Goal: Book appointment/travel/reservation

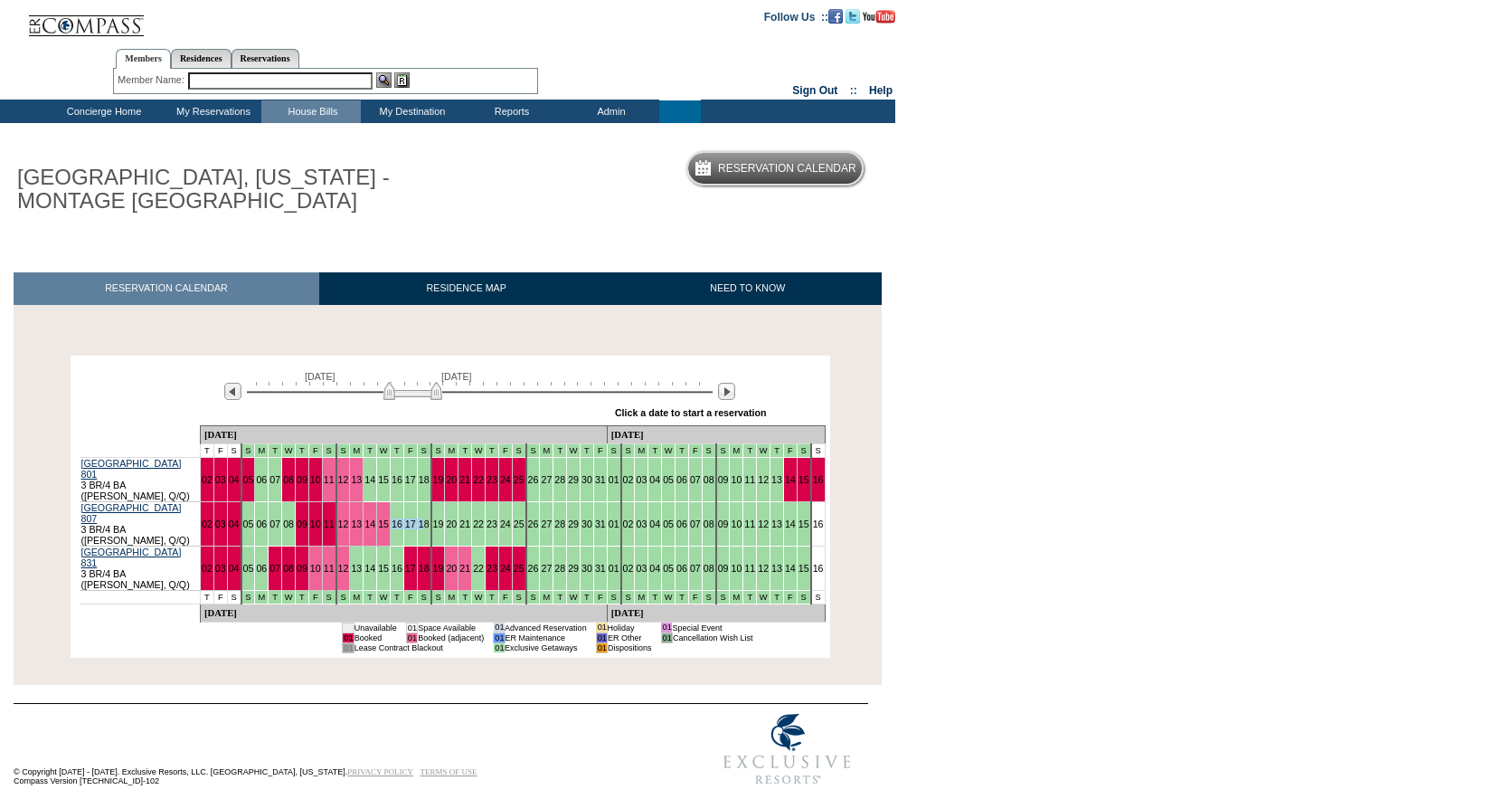
drag, startPoint x: 408, startPoint y: 503, endPoint x: 380, endPoint y: 502, distance: 28.0
click at [380, 502] on tr "Montage Deer Valley 807 3 BR/4 BA ([PERSON_NAME], Q/Q) 02 03 04 05 06 07 08 09 …" at bounding box center [453, 523] width 746 height 44
drag, startPoint x: 488, startPoint y: 516, endPoint x: 733, endPoint y: 510, distance: 245.1
click at [733, 510] on tr "Montage Deer Valley 807 3 BR/4 BA ([PERSON_NAME], Q/Q) 02 03 04 05 06 07 08 09 …" at bounding box center [453, 523] width 746 height 44
drag, startPoint x: 746, startPoint y: 508, endPoint x: 420, endPoint y: 496, distance: 326.2
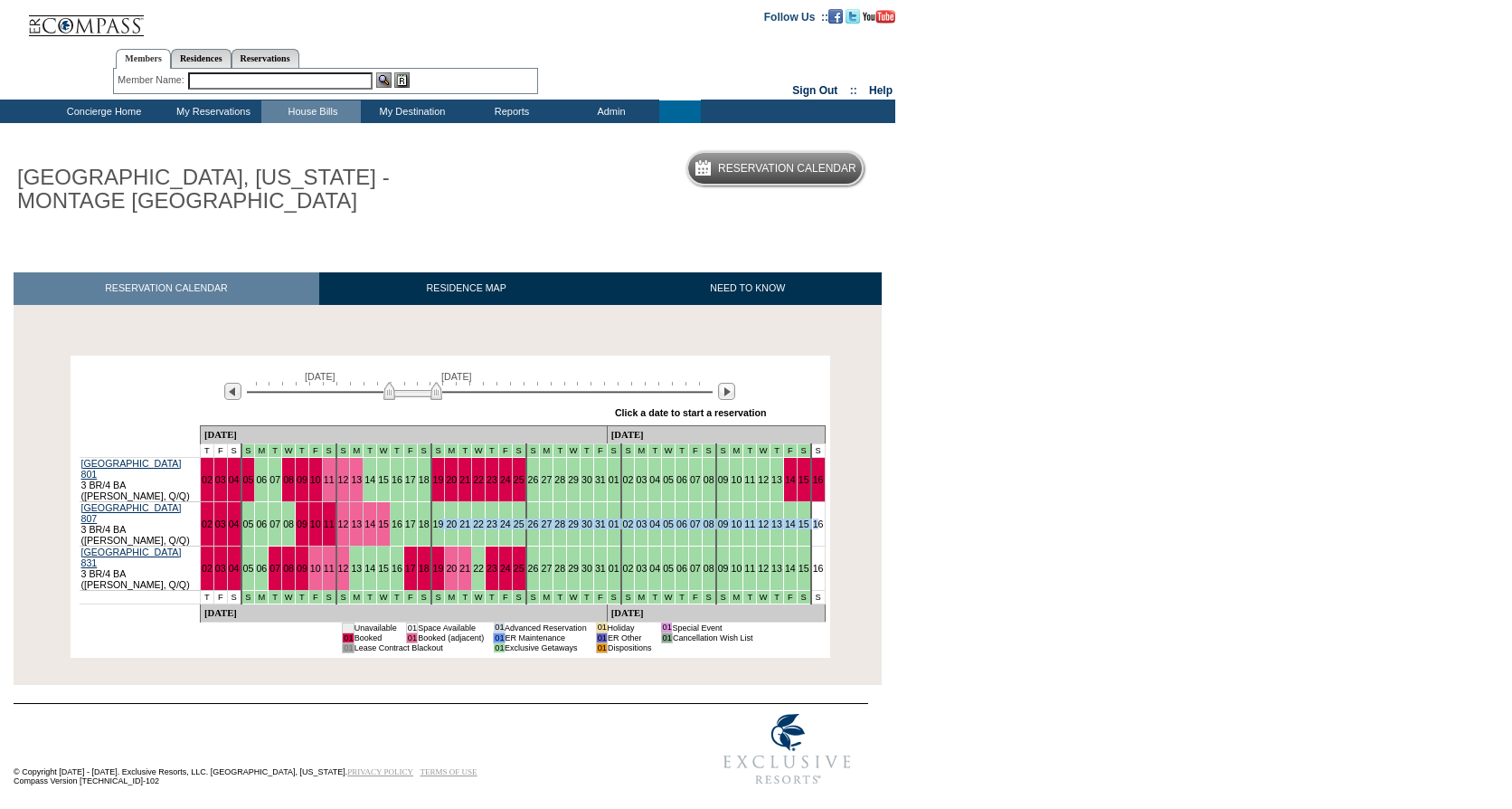
click at [420, 501] on tr "Montage Deer Valley 807 3 BR/4 BA ([PERSON_NAME], Q/Q) 02 03 04 05 06 07 08 09 …" at bounding box center [453, 523] width 746 height 44
drag, startPoint x: 563, startPoint y: 536, endPoint x: 716, endPoint y: 537, distance: 153.0
click at [716, 545] on tr "Montage Deer Valley 831 3 BR/4 BA ([PERSON_NAME], Q/Q) 02 03 04 05 06 07 08 09 …" at bounding box center [453, 567] width 746 height 44
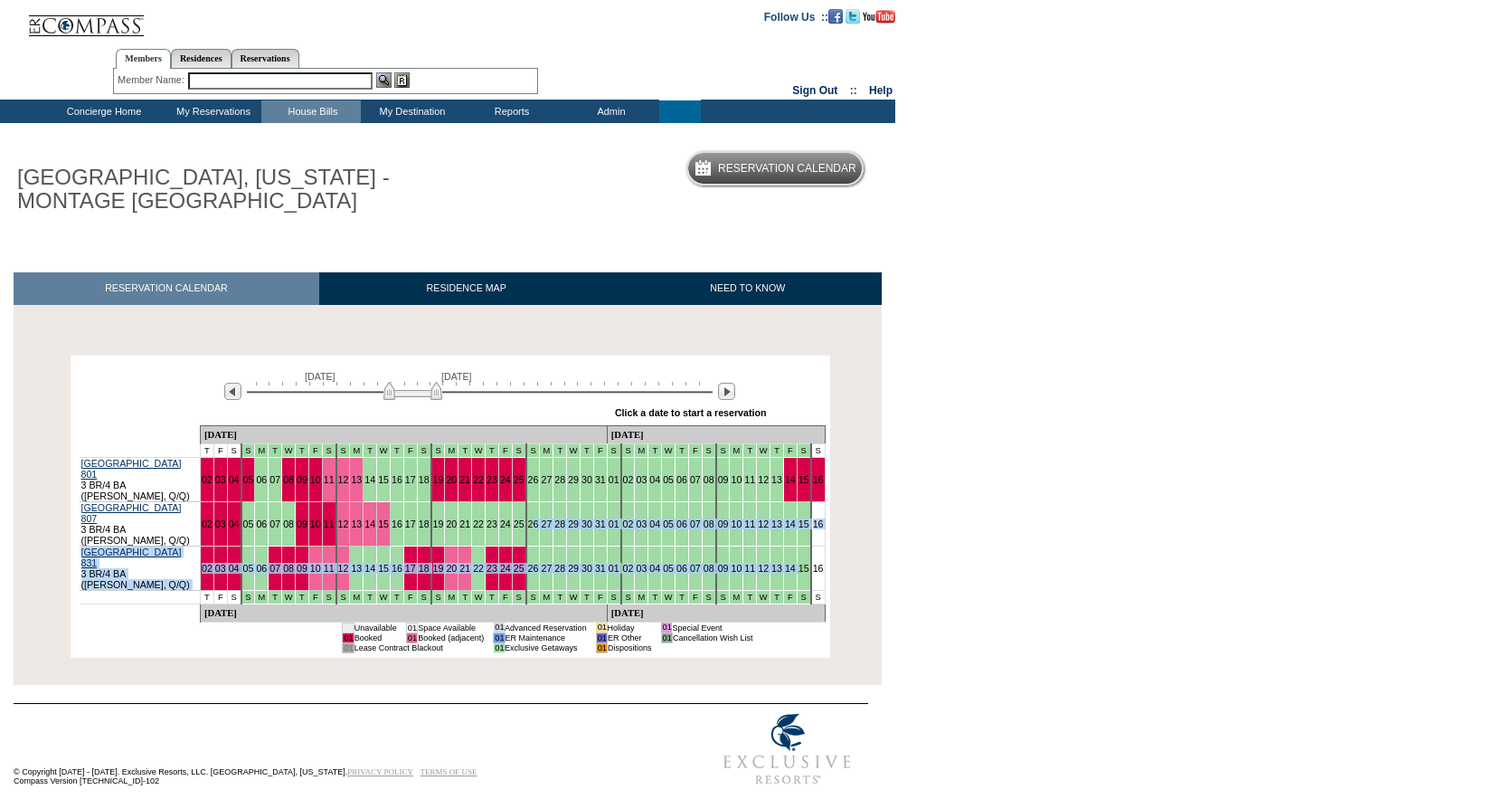
drag, startPoint x: 729, startPoint y: 539, endPoint x: 498, endPoint y: 511, distance: 232.7
click at [498, 511] on tbody "[DATE] [DATE] T F S S M T W T F S S M T W T F S S M T W T F S S M T W T F S S M…" at bounding box center [453, 523] width 746 height 197
click at [649, 545] on td "04" at bounding box center [655, 567] width 14 height 44
drag, startPoint x: 492, startPoint y: 503, endPoint x: 737, endPoint y: 535, distance: 247.1
click at [737, 535] on tbody "[DATE] [DATE] T F S S M T W T F S S M T W T F S S M T W T F S S M T W T F S S M…" at bounding box center [453, 523] width 746 height 197
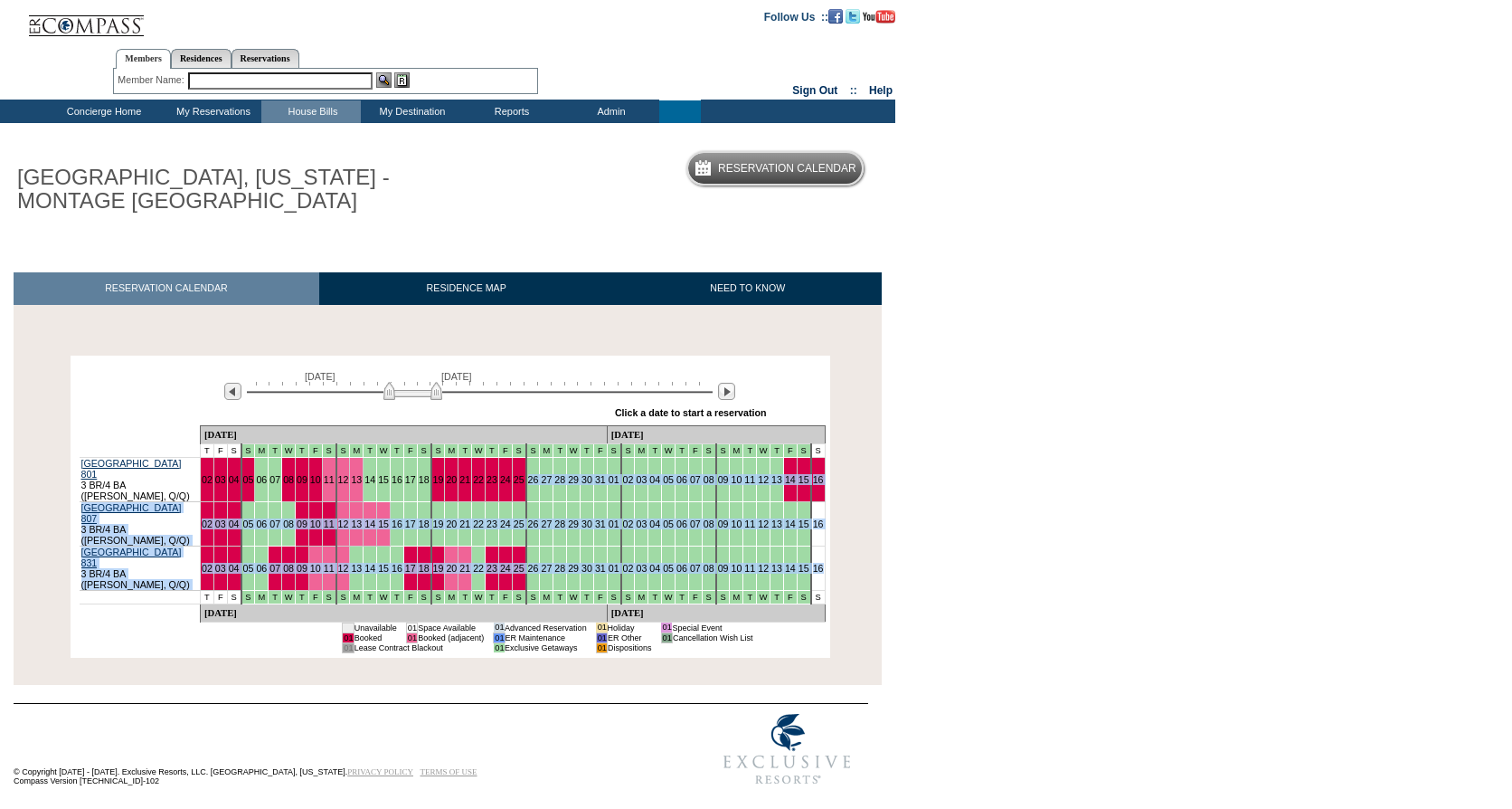
drag, startPoint x: 747, startPoint y: 533, endPoint x: 496, endPoint y: 470, distance: 258.8
click at [496, 471] on tbody "[DATE] [DATE] T F S S M T W T F S S M T W T F S S M T W T F S S M T W T F S S M…" at bounding box center [453, 523] width 746 height 197
click at [554, 501] on td "28" at bounding box center [560, 523] width 14 height 44
click at [593, 510] on td "31" at bounding box center [600, 523] width 14 height 44
click at [621, 516] on td "02" at bounding box center [628, 523] width 14 height 44
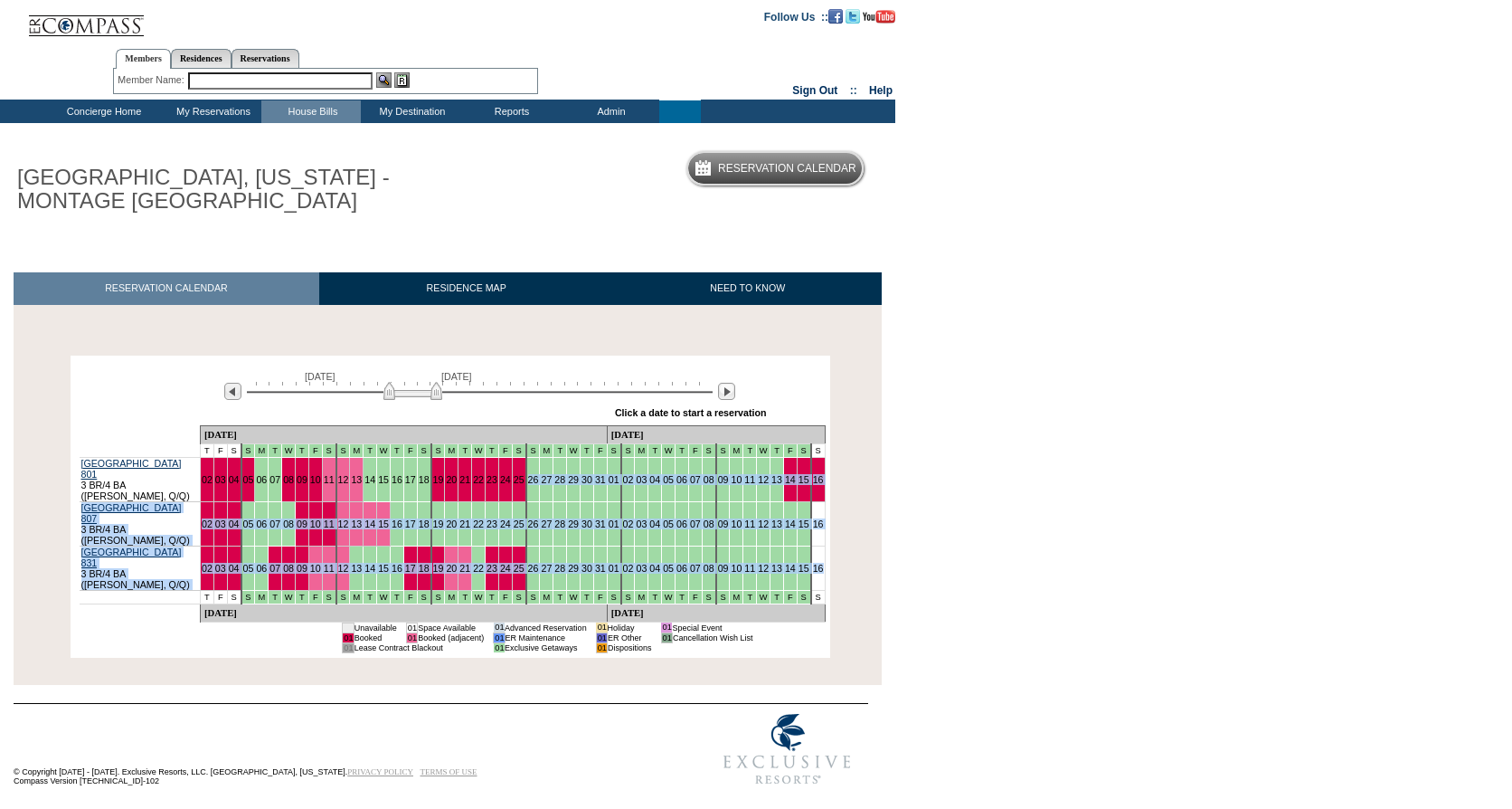
drag, startPoint x: 562, startPoint y: 484, endPoint x: 559, endPoint y: 472, distance: 12.4
click at [593, 483] on td "31" at bounding box center [600, 478] width 14 height 44
click at [593, 466] on td "31" at bounding box center [600, 478] width 14 height 44
click at [593, 472] on td "31" at bounding box center [600, 478] width 14 height 44
click at [607, 469] on td "01" at bounding box center [613, 478] width 14 height 44
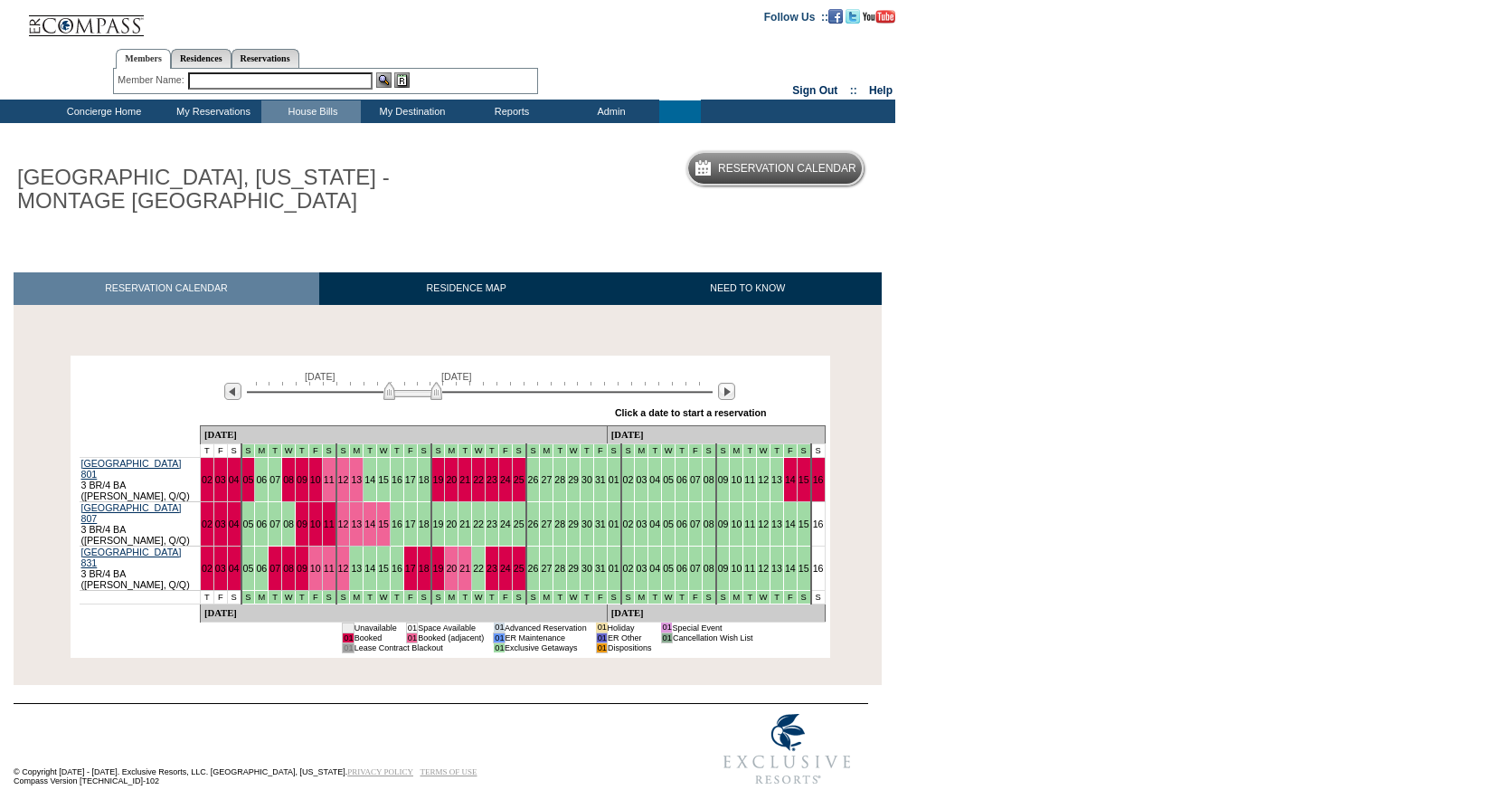
click at [1012, 269] on body "Follow Us ::" at bounding box center [756, 404] width 1512 height 809
click at [105, 110] on td "Concierge Home" at bounding box center [102, 111] width 120 height 23
